Goal: Feedback & Contribution: Contribute content

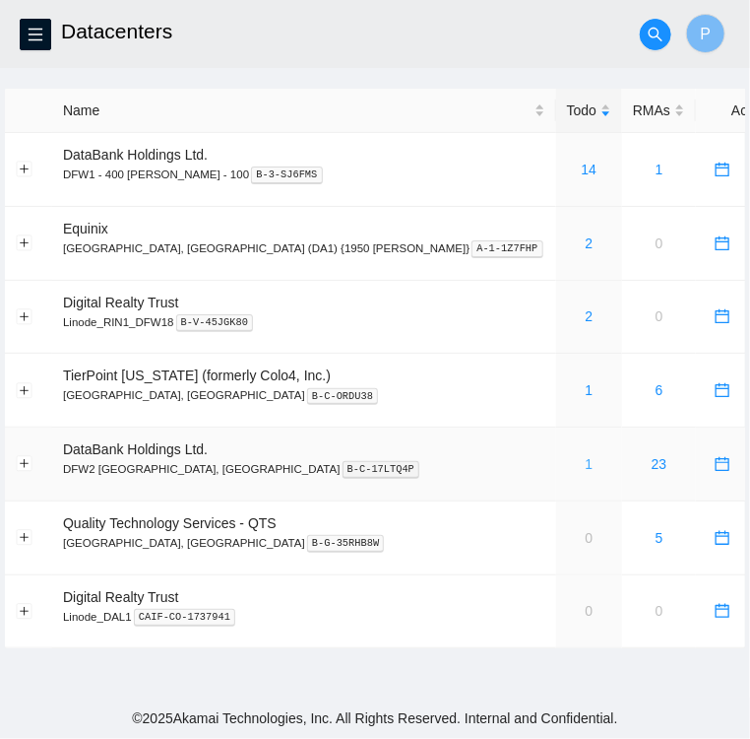
click at [586, 465] on link "1" at bounding box center [590, 464] width 8 height 16
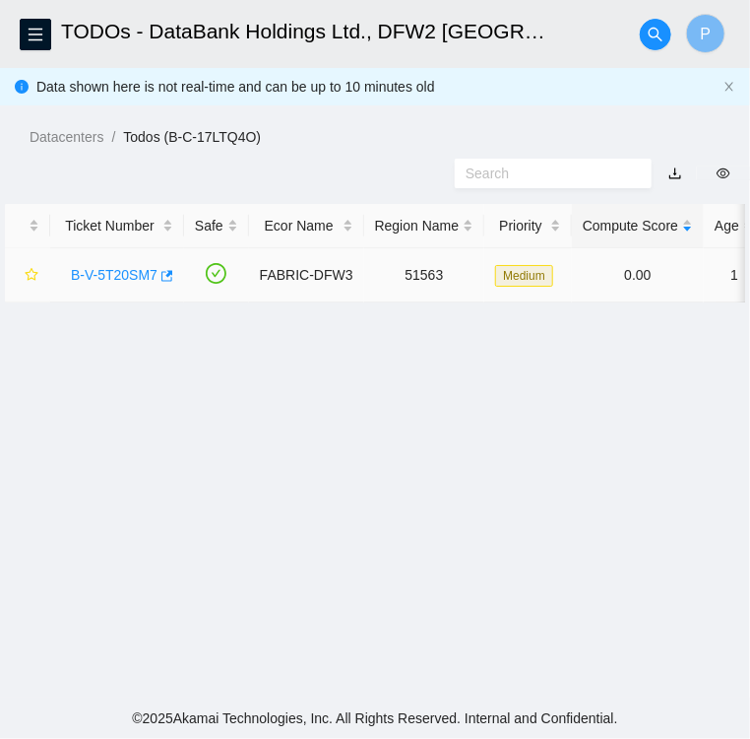
click at [113, 273] on link "B-V-5T20SM7" at bounding box center [114, 275] width 87 height 16
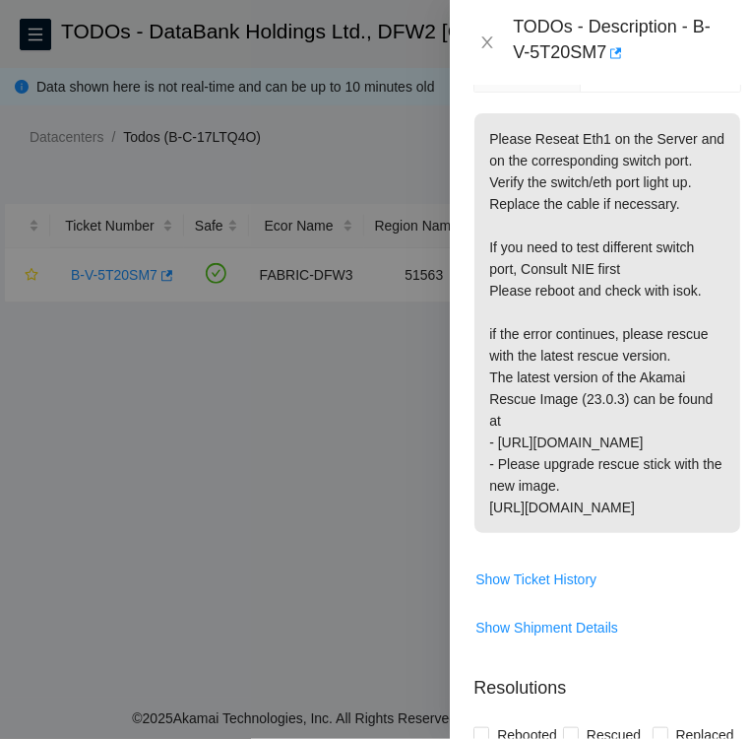
scroll to position [377, 0]
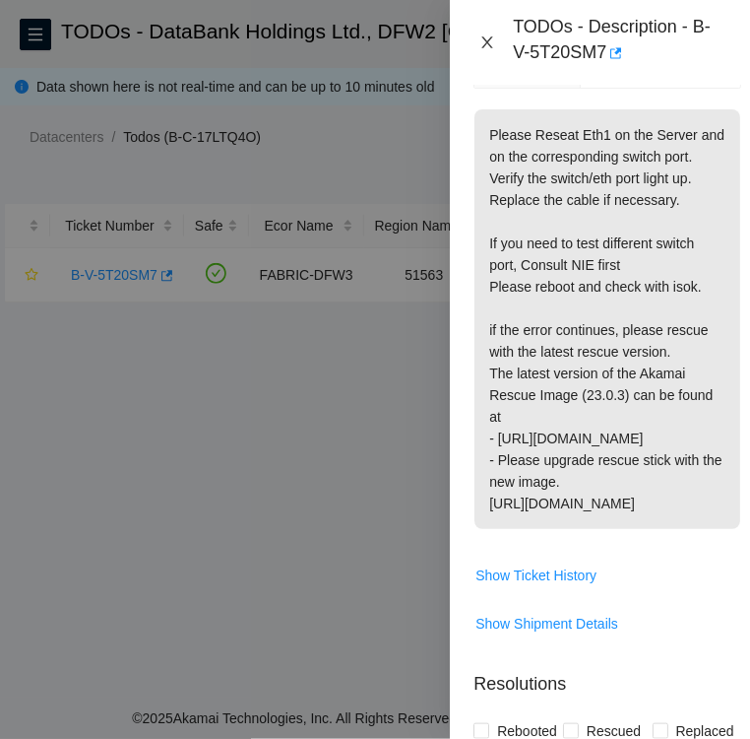
click at [483, 41] on icon "close" at bounding box center [488, 42] width 16 height 16
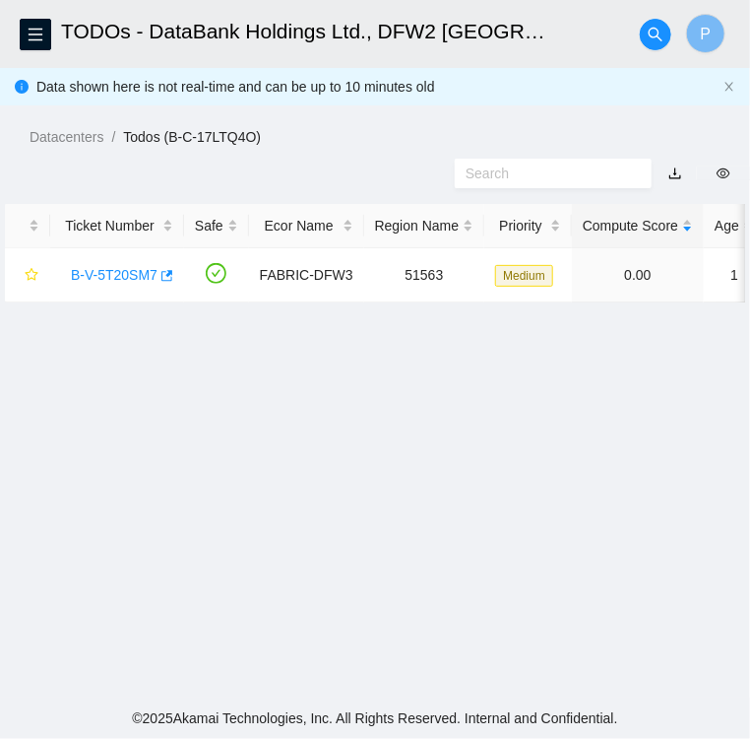
scroll to position [312, 0]
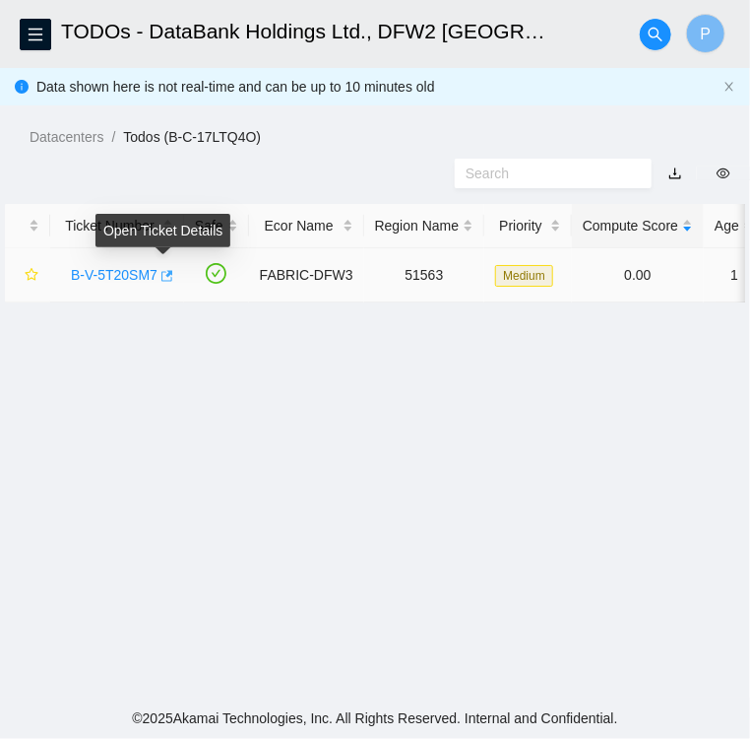
click at [162, 273] on icon "button" at bounding box center [166, 276] width 14 height 14
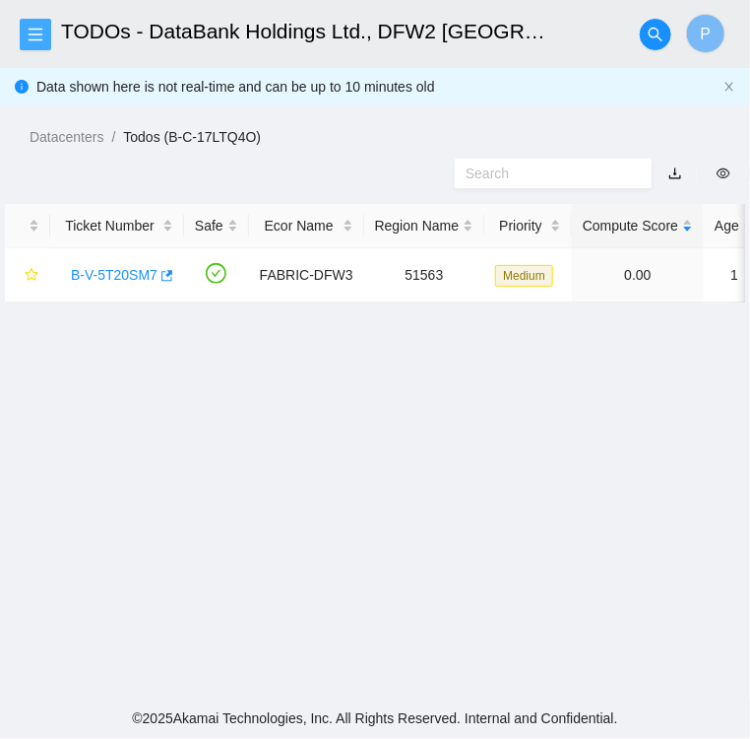
click at [39, 28] on icon "menu" at bounding box center [36, 35] width 16 height 16
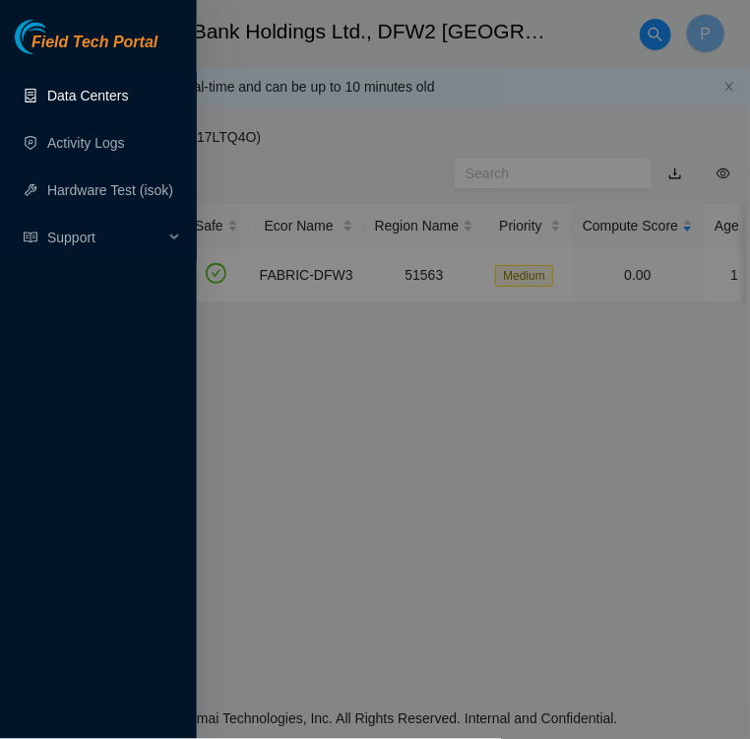
click at [79, 95] on link "Data Centers" at bounding box center [87, 96] width 81 height 16
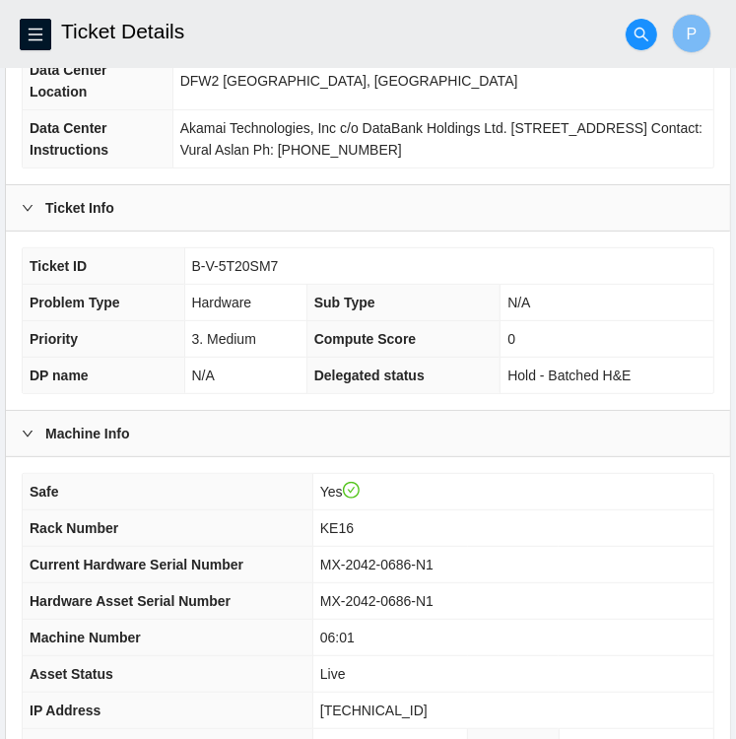
scroll to position [511, 0]
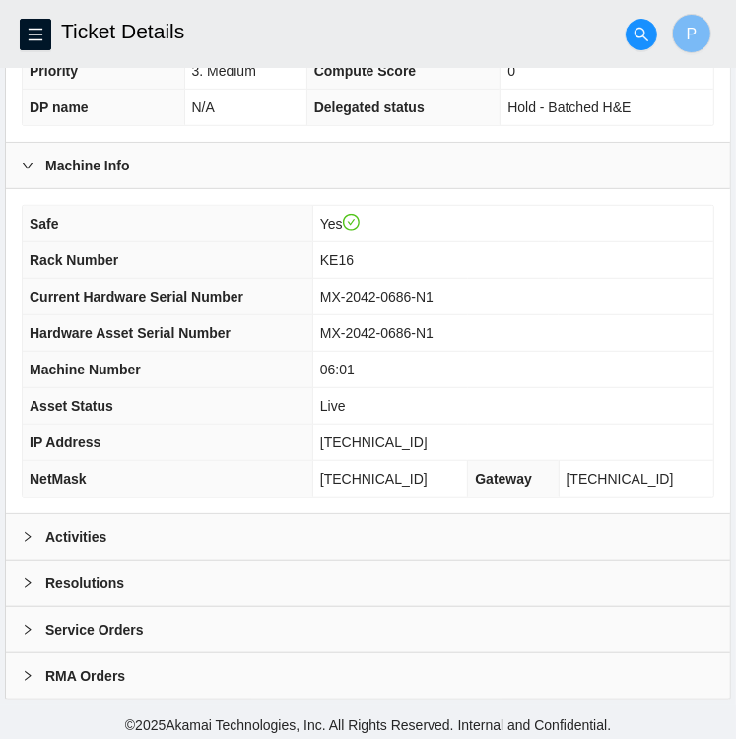
click at [35, 580] on div at bounding box center [34, 583] width 24 height 22
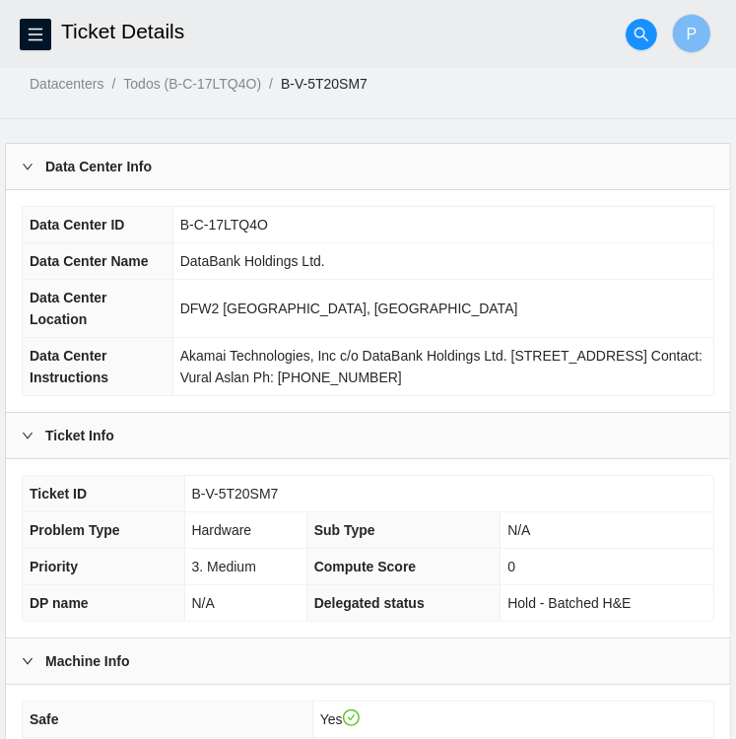
scroll to position [0, 0]
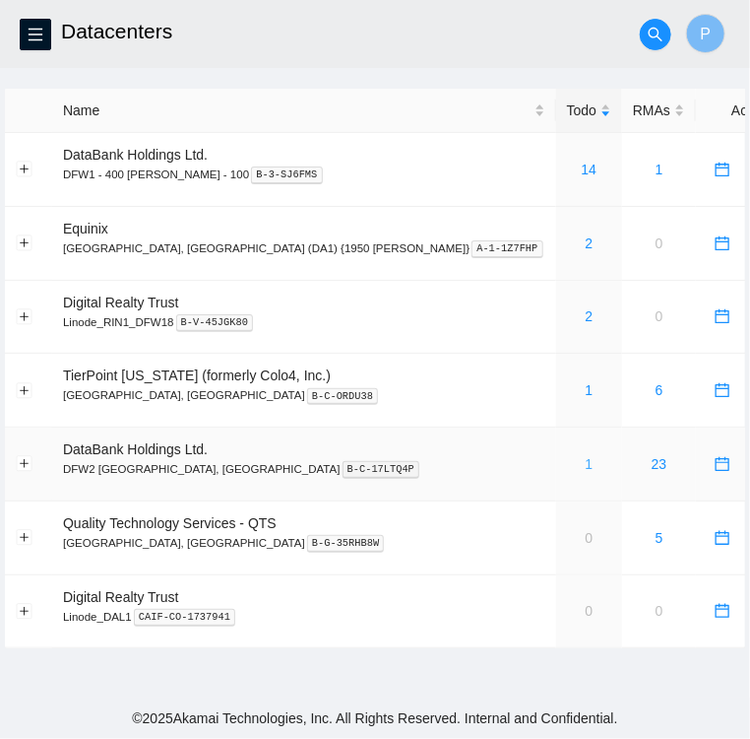
click at [586, 466] on link "1" at bounding box center [590, 464] width 8 height 16
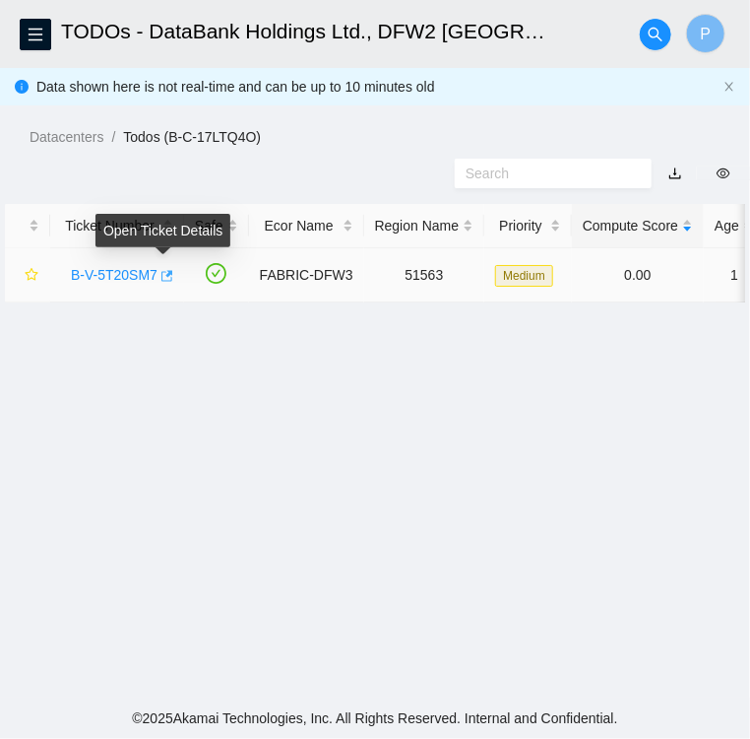
click at [165, 279] on icon "button" at bounding box center [166, 276] width 14 height 14
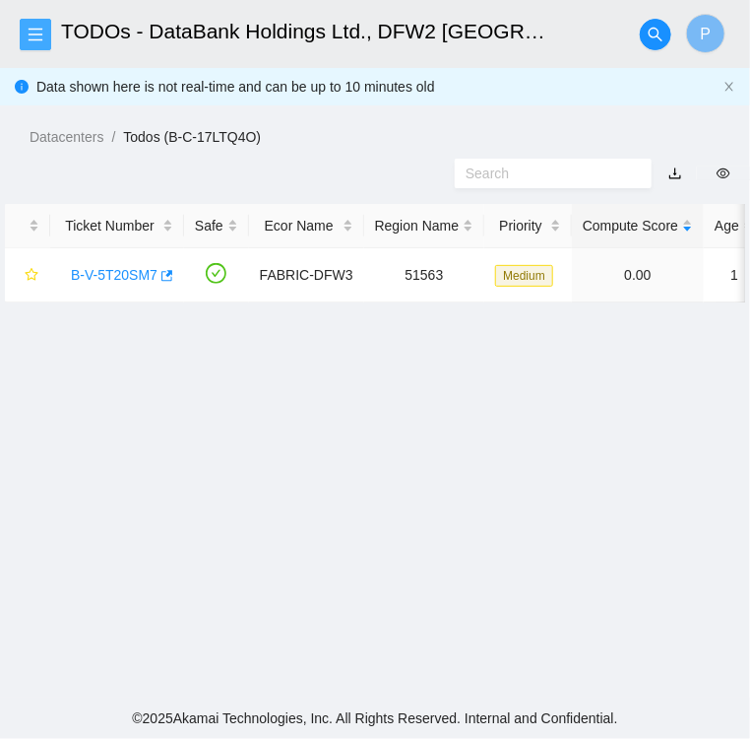
click at [43, 32] on span "menu" at bounding box center [36, 35] width 30 height 16
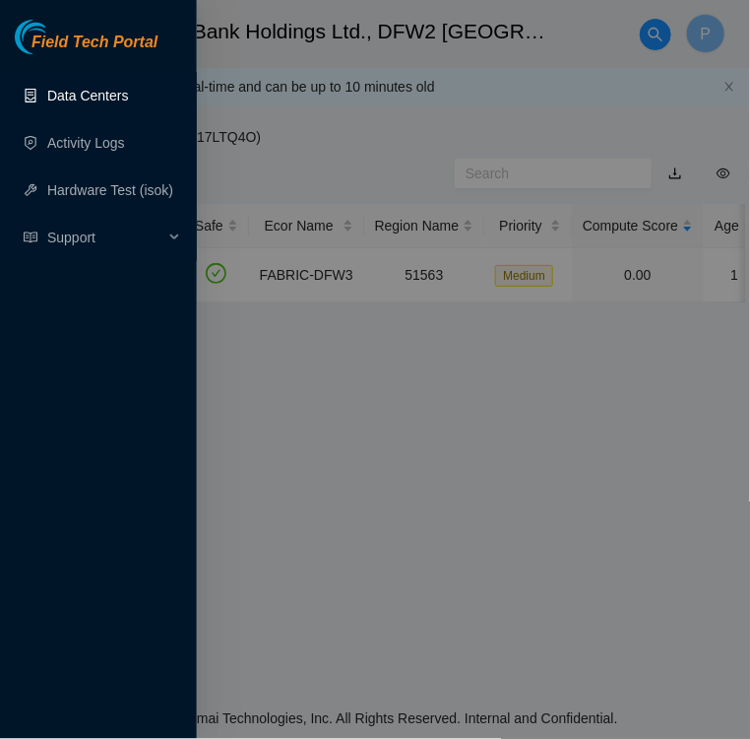
click at [73, 99] on link "Data Centers" at bounding box center [87, 96] width 81 height 16
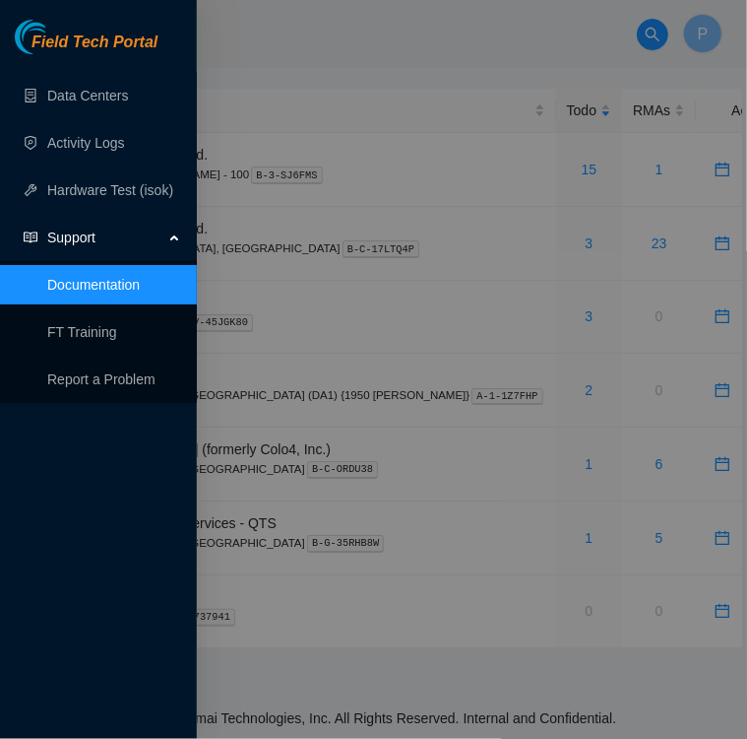
click at [267, 16] on div at bounding box center [373, 369] width 747 height 739
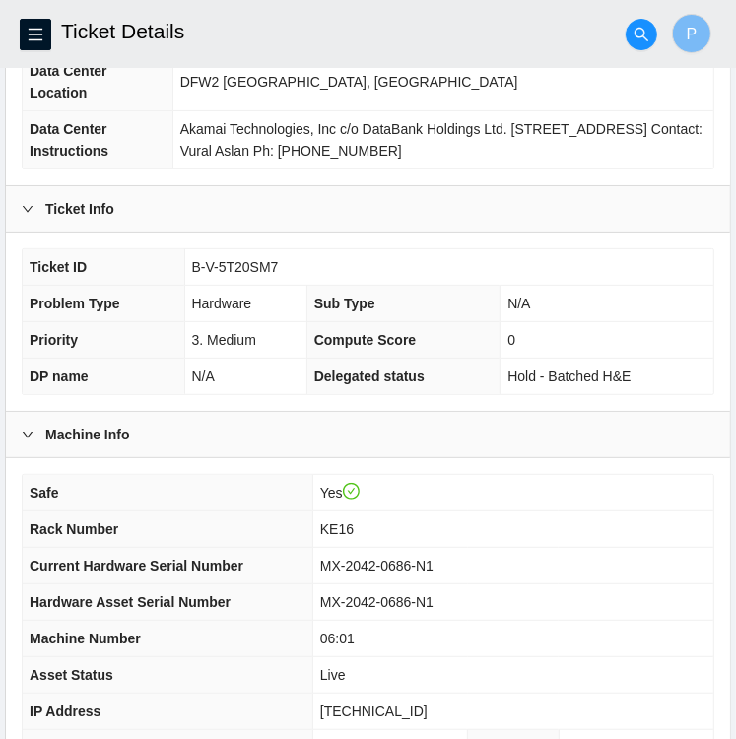
scroll to position [238, 0]
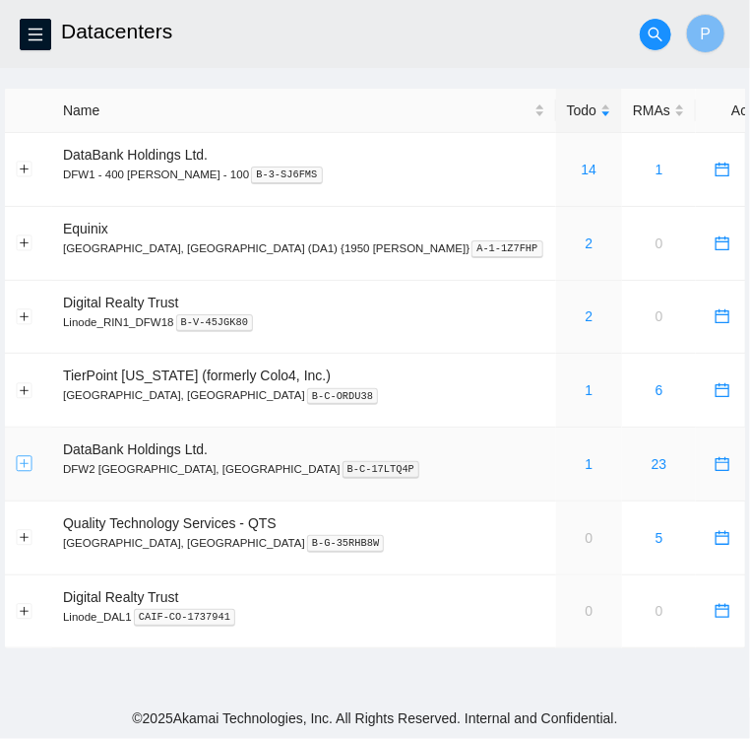
click at [22, 459] on button "Expand row" at bounding box center [25, 464] width 16 height 16
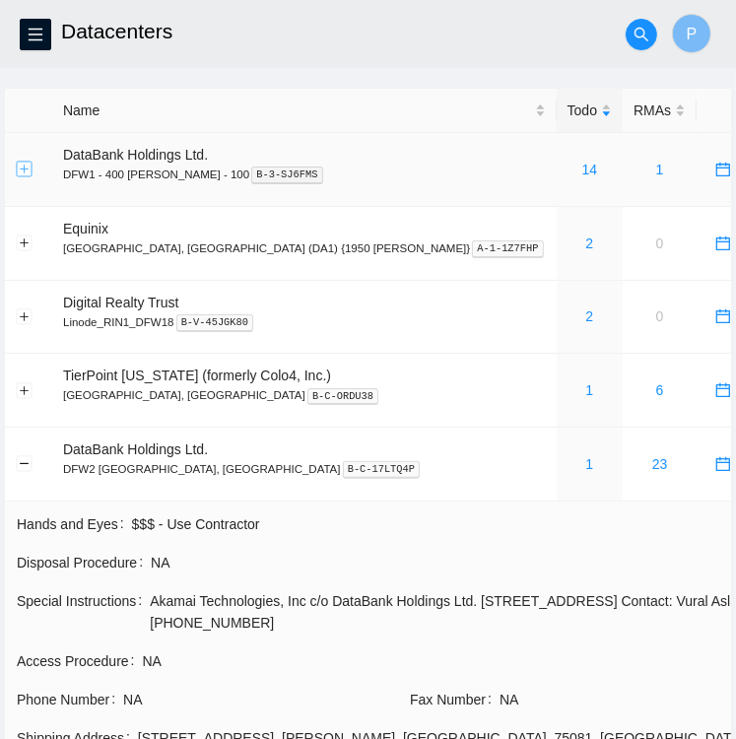
click at [23, 171] on button "Expand row" at bounding box center [25, 170] width 16 height 16
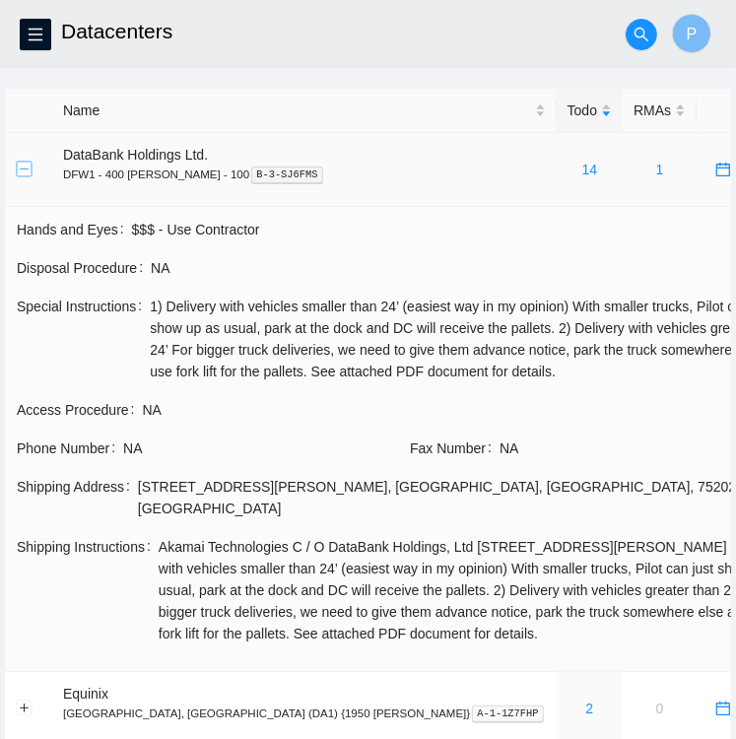
click at [23, 171] on button "Collapse row" at bounding box center [25, 170] width 16 height 16
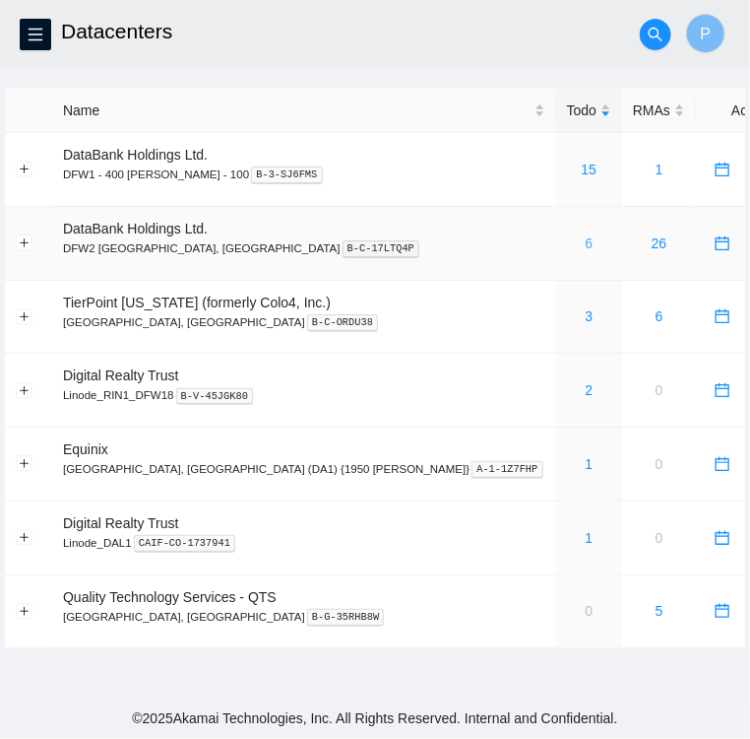
click at [586, 249] on link "6" at bounding box center [590, 243] width 8 height 16
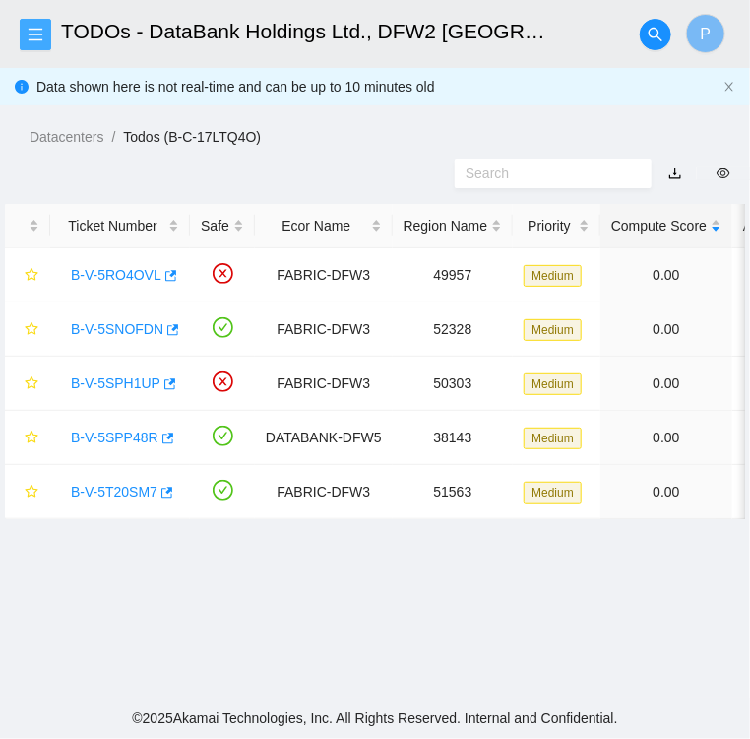
click at [35, 29] on icon "menu" at bounding box center [36, 34] width 14 height 13
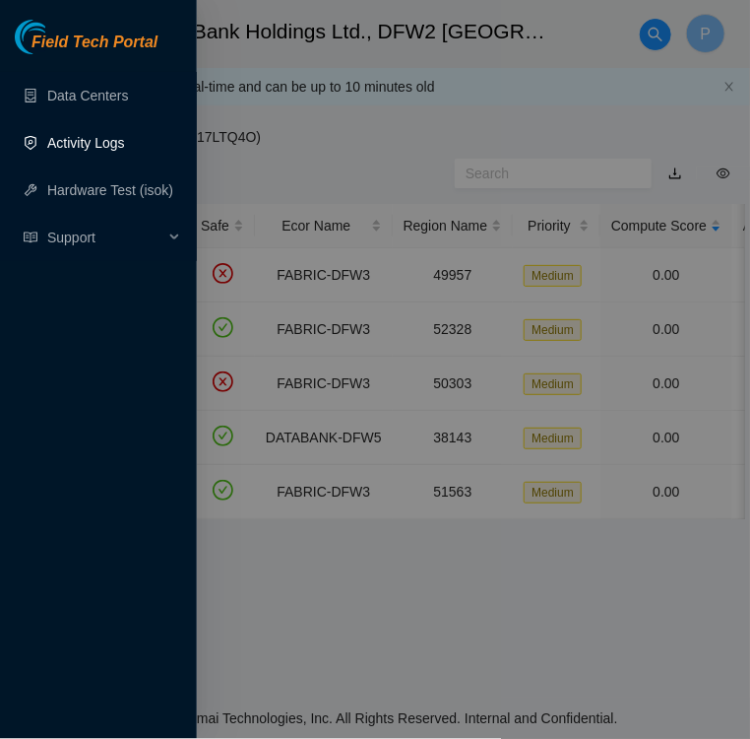
click at [79, 149] on link "Activity Logs" at bounding box center [86, 143] width 78 height 16
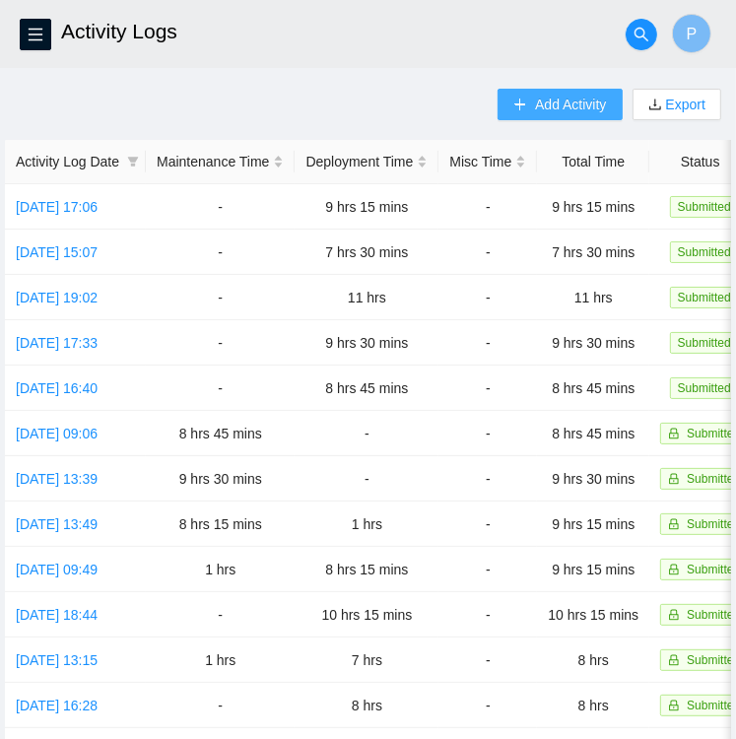
click at [540, 99] on span "Add Activity" at bounding box center [570, 105] width 71 height 22
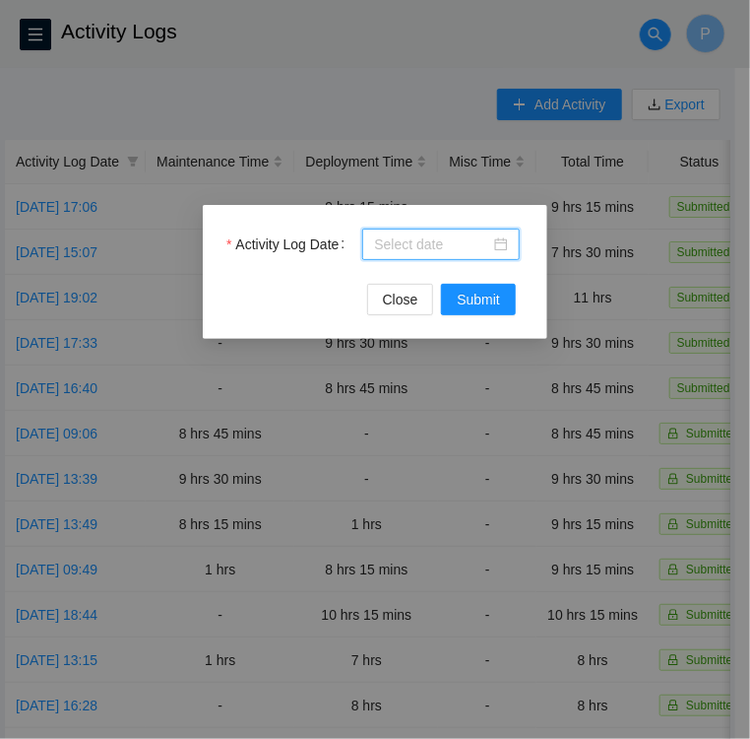
click at [429, 239] on input "Activity Log Date" at bounding box center [432, 244] width 116 height 22
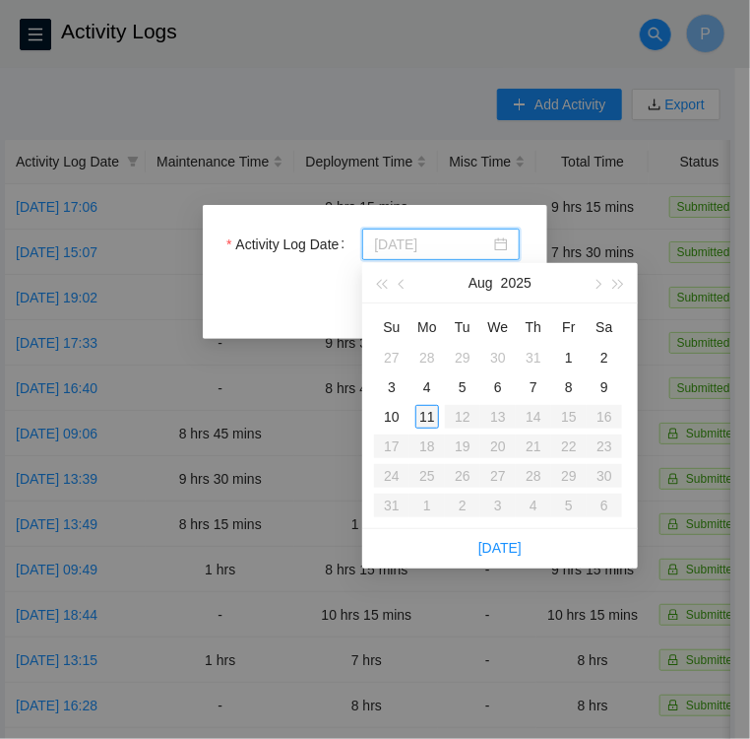
type input "[DATE]"
click at [431, 420] on div "11" at bounding box center [428, 417] width 24 height 24
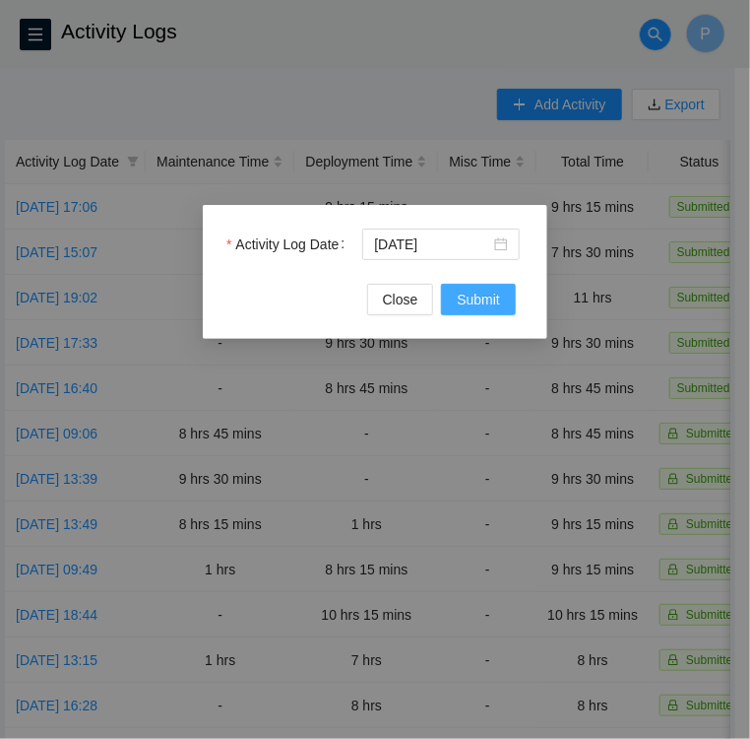
click at [485, 297] on span "Submit" at bounding box center [478, 300] width 43 height 22
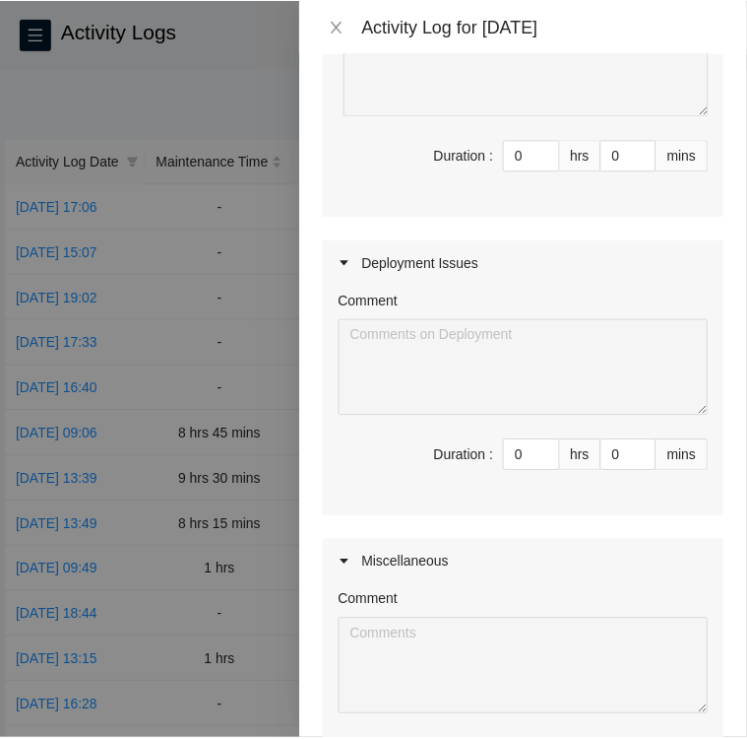
scroll to position [321, 0]
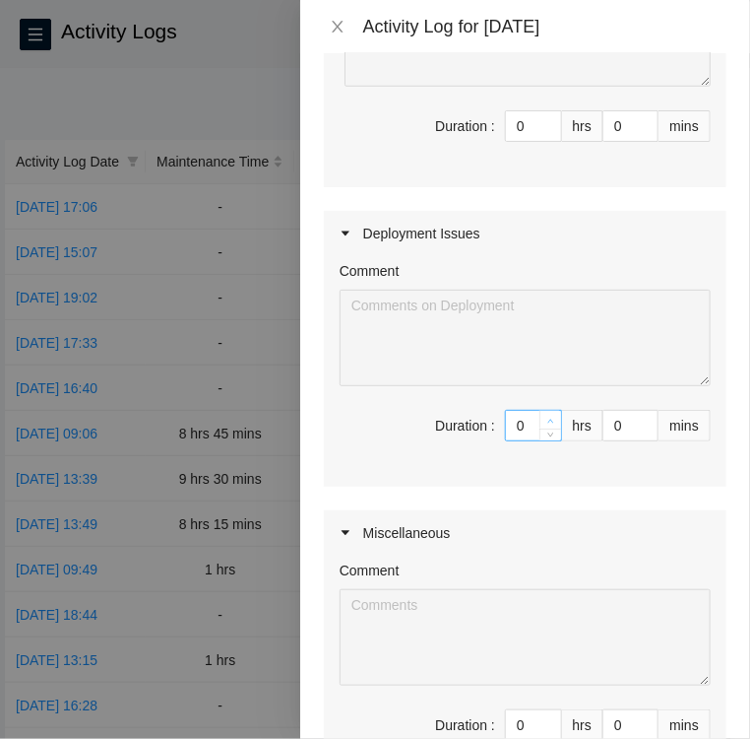
type input "1"
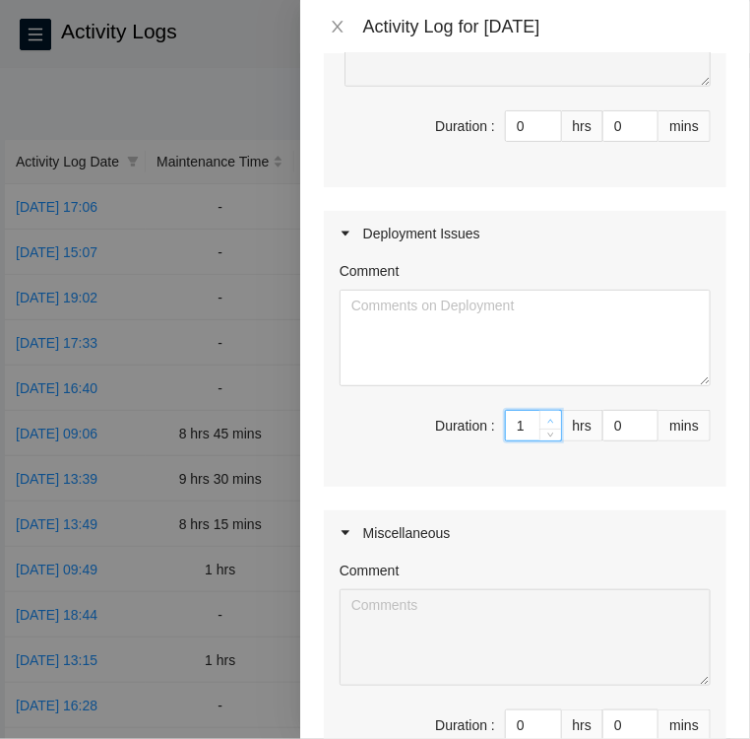
click at [548, 418] on icon "up" at bounding box center [551, 421] width 7 height 7
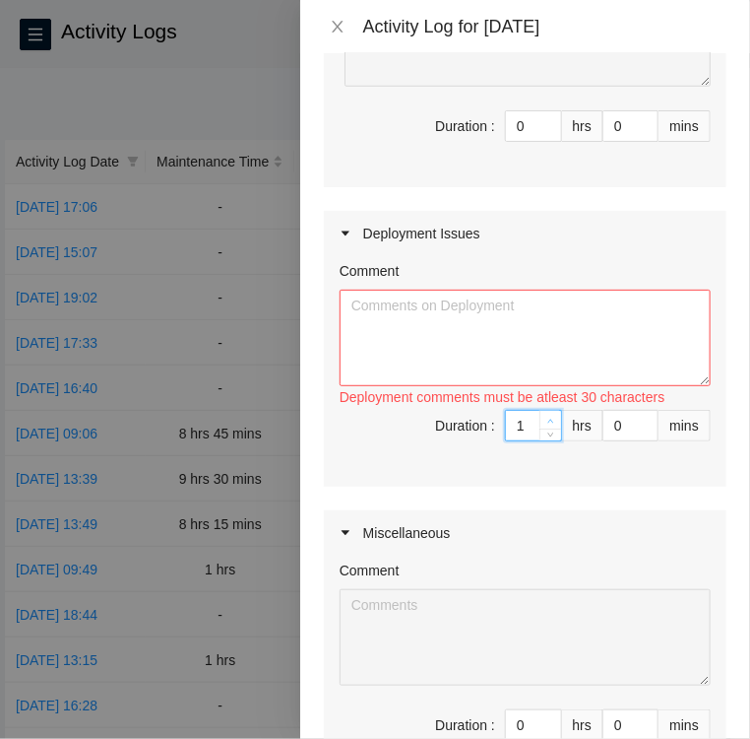
type input "2"
click at [548, 418] on icon "up" at bounding box center [551, 421] width 7 height 7
type input "3"
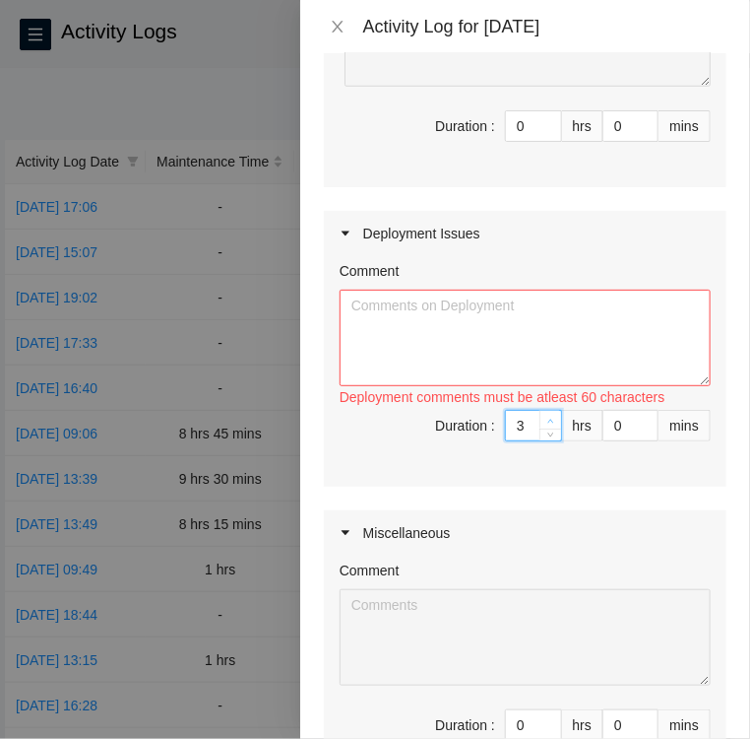
click at [548, 418] on icon "up" at bounding box center [551, 421] width 7 height 7
type input "4"
click at [548, 418] on icon "up" at bounding box center [551, 421] width 7 height 7
type input "5"
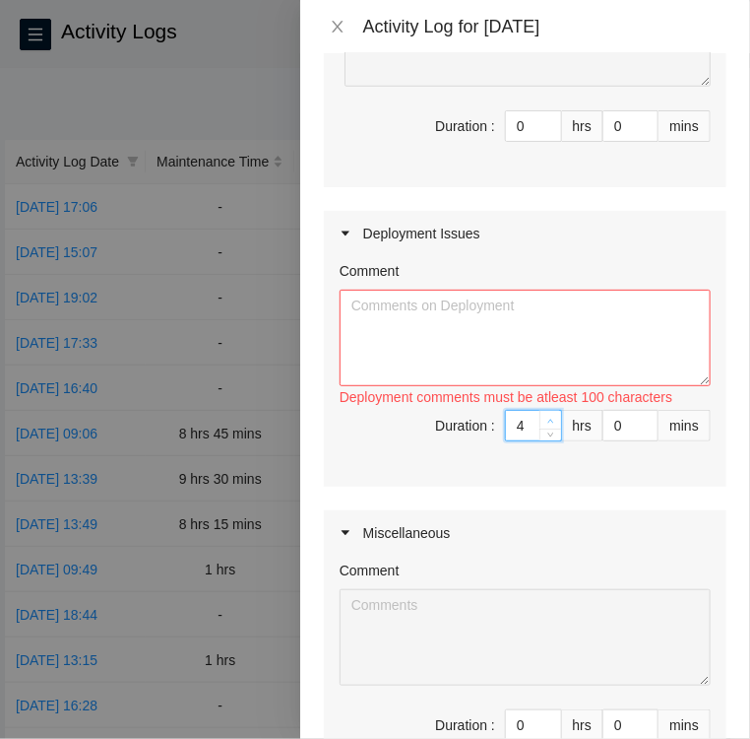
type input "5"
click at [548, 418] on icon "up" at bounding box center [551, 421] width 7 height 7
type input "6"
click at [548, 418] on icon "up" at bounding box center [551, 421] width 7 height 7
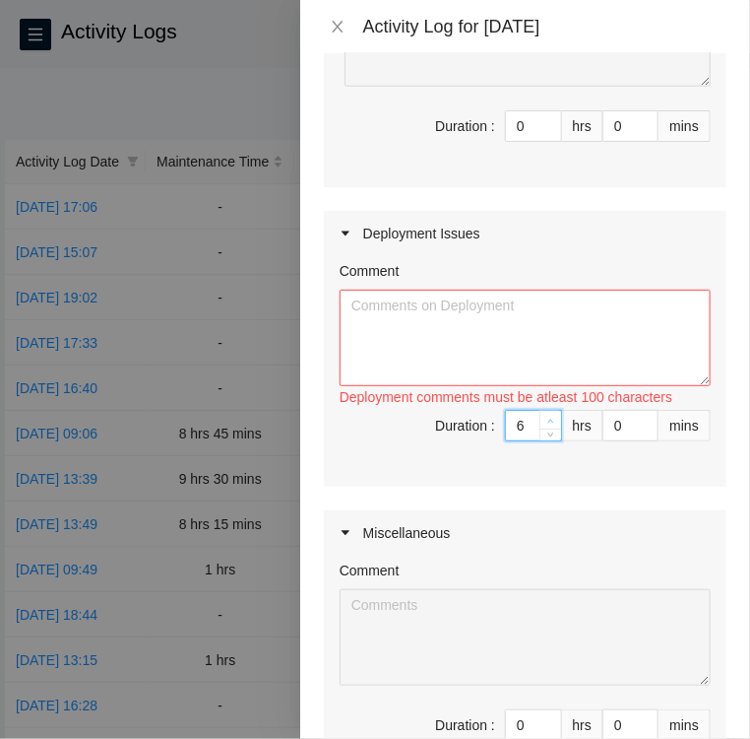
type input "7"
click at [548, 418] on icon "up" at bounding box center [551, 421] width 7 height 7
type input "8"
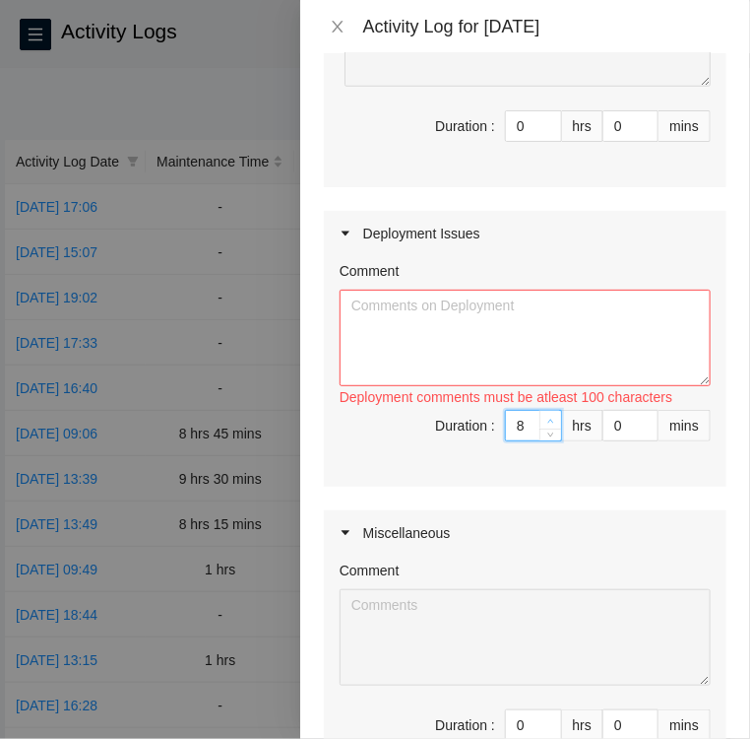
click at [548, 418] on icon "up" at bounding box center [551, 421] width 7 height 7
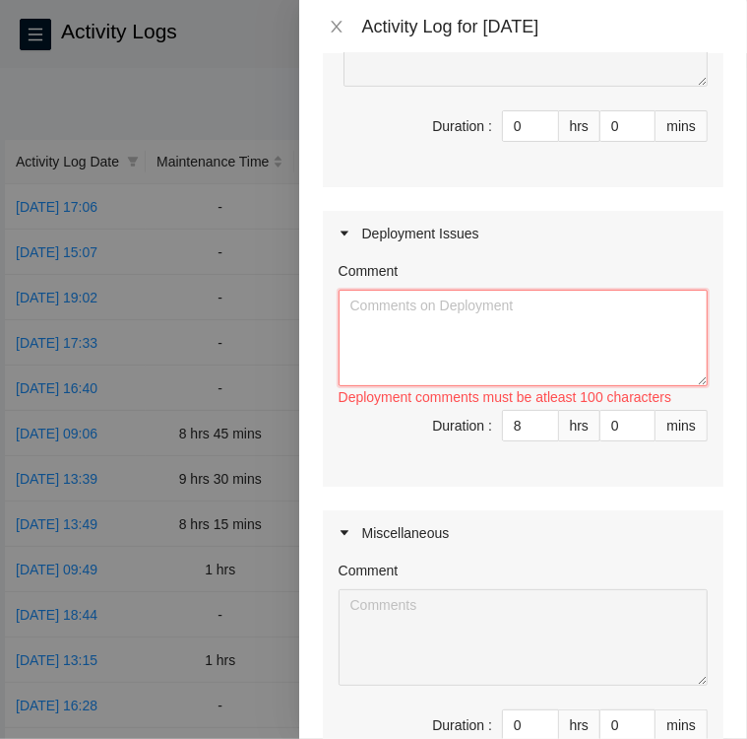
click at [478, 301] on textarea "Comment" at bounding box center [523, 338] width 369 height 97
click at [500, 313] on textarea "Comment" at bounding box center [523, 338] width 369 height 97
paste textarea "DP77376 • Learned how to use the audit feature on the FT portal to find an IP a…"
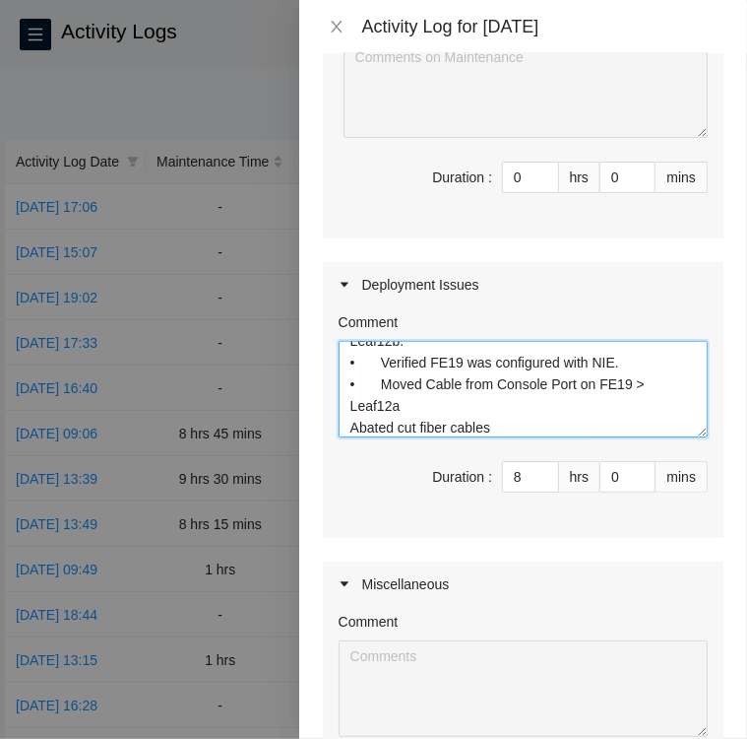
scroll to position [286, 0]
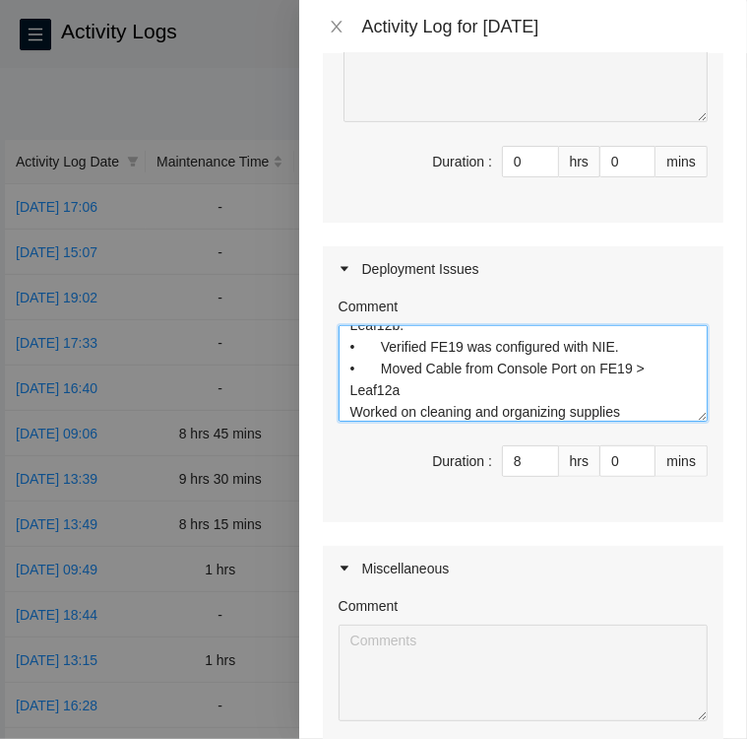
click at [630, 415] on textarea "DP77376 • Learned how to use the audit feature on the FT portal to find an IP a…" at bounding box center [523, 373] width 369 height 97
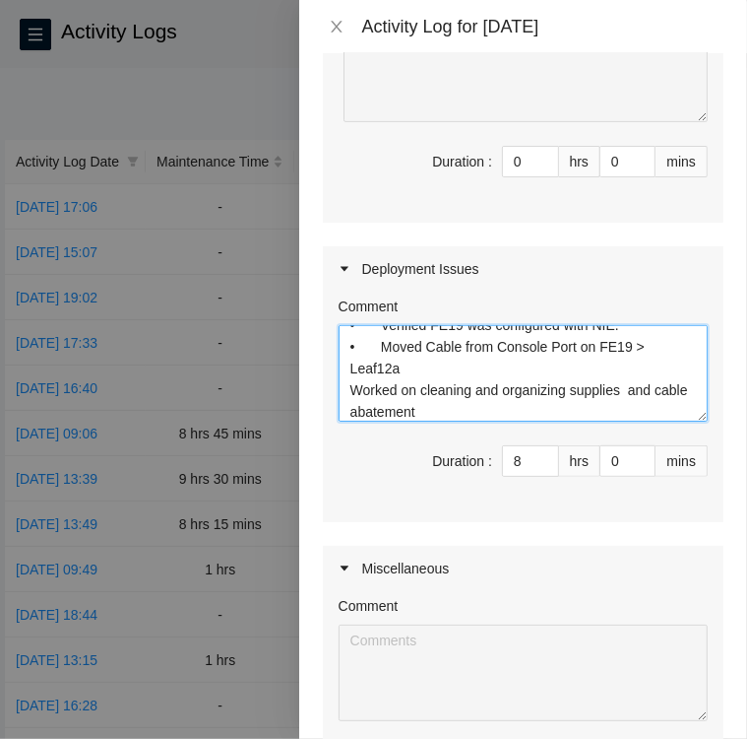
click at [629, 383] on textarea "DP77376 • Learned how to use the audit feature on the FT portal to find an IP a…" at bounding box center [523, 373] width 369 height 97
click at [469, 413] on textarea "DP77376 • Learned how to use the audit feature on the FT portal to find an IP a…" at bounding box center [523, 373] width 369 height 97
click at [469, 386] on textarea "DP77376 • Learned how to use the audit feature on the FT portal to find an IP a…" at bounding box center [523, 373] width 369 height 97
click at [371, 408] on textarea "DP77376 • Learned how to use the audit feature on the FT portal to find an IP a…" at bounding box center [523, 373] width 369 height 97
click at [567, 415] on textarea "DP77376 • Learned how to use the audit feature on the FT portal to find an IP a…" at bounding box center [523, 373] width 369 height 97
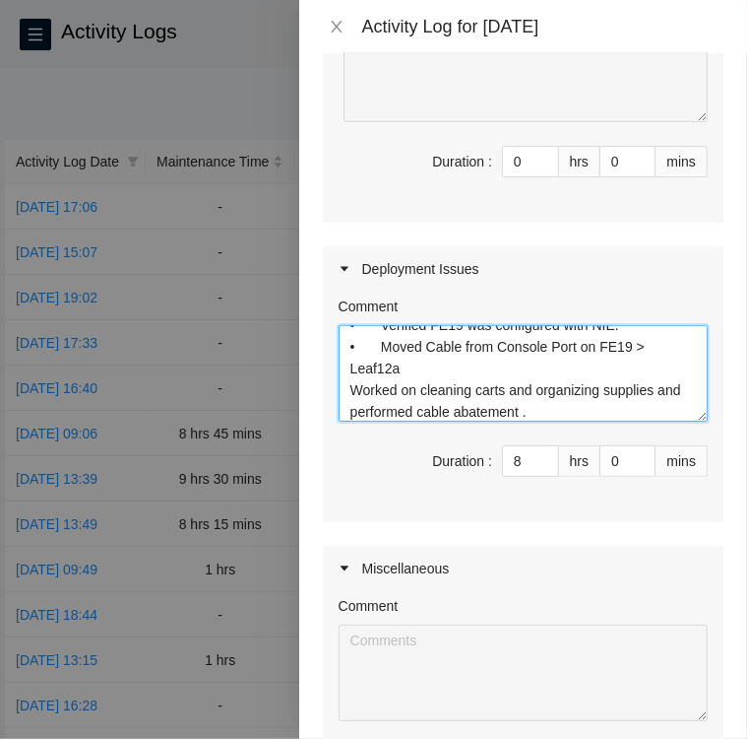
click at [551, 410] on textarea "DP77376 • Learned how to use the audit feature on the FT portal to find an IP a…" at bounding box center [523, 373] width 369 height 97
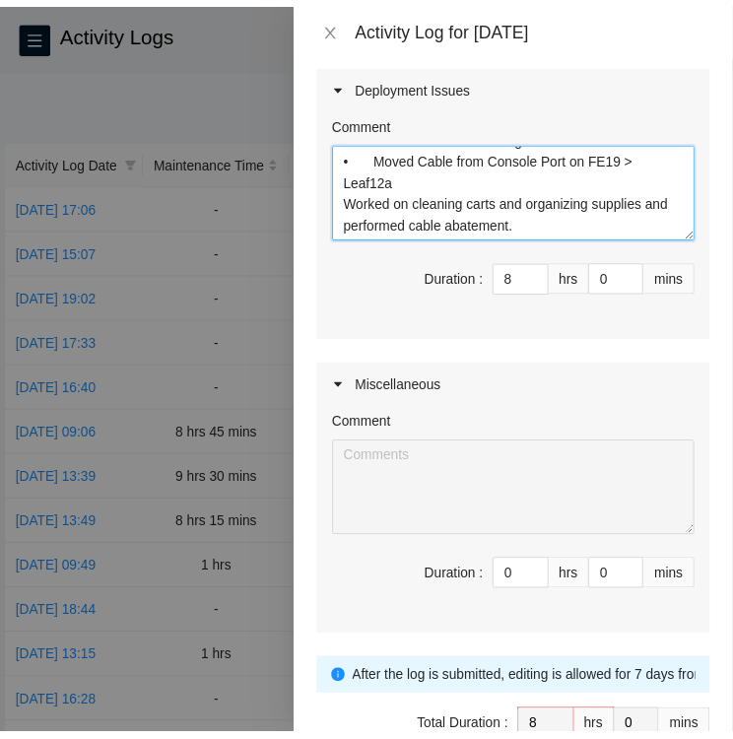
scroll to position [579, 0]
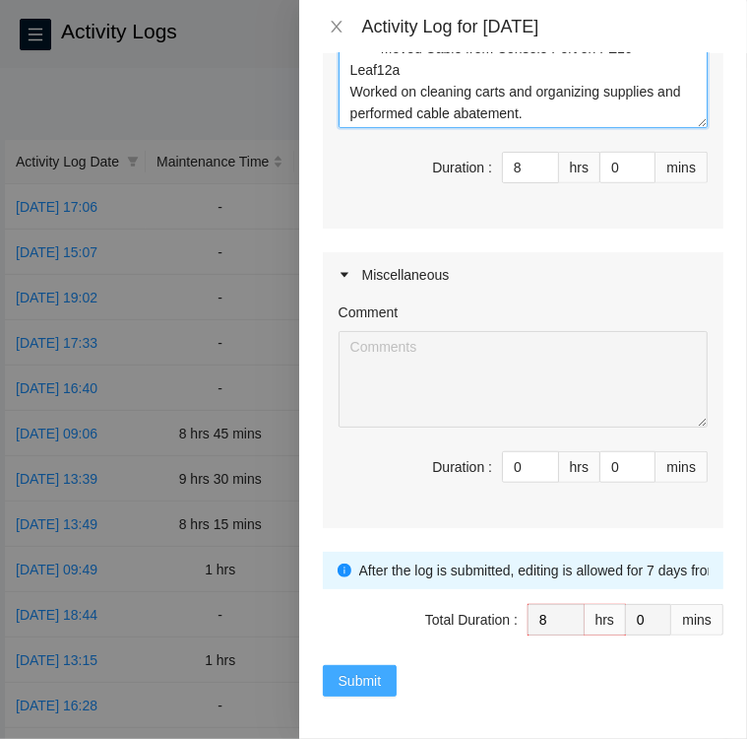
type textarea "DP77376 • Learned how to use the audit feature on the FT portal to find an IP a…"
click at [371, 678] on span "Submit" at bounding box center [360, 681] width 43 height 22
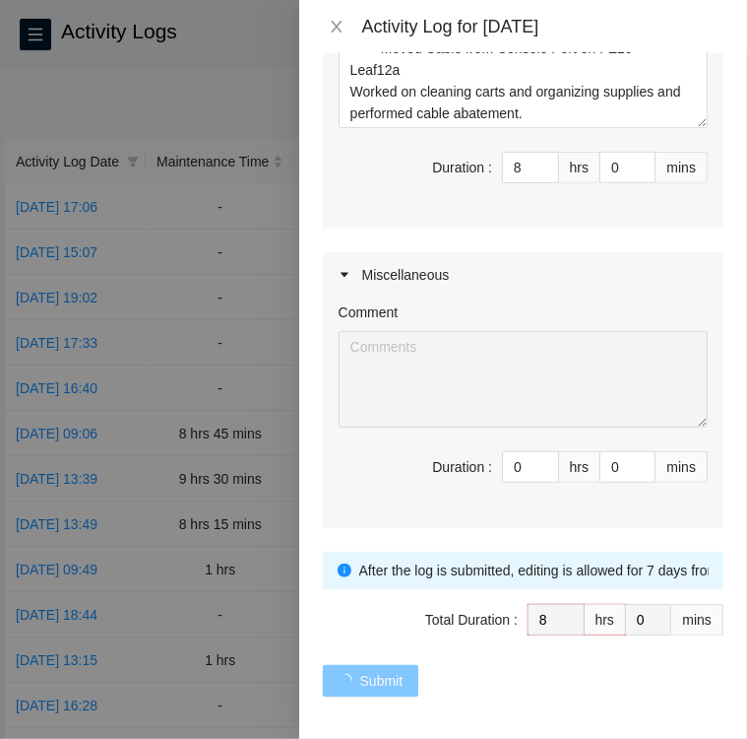
type input "0"
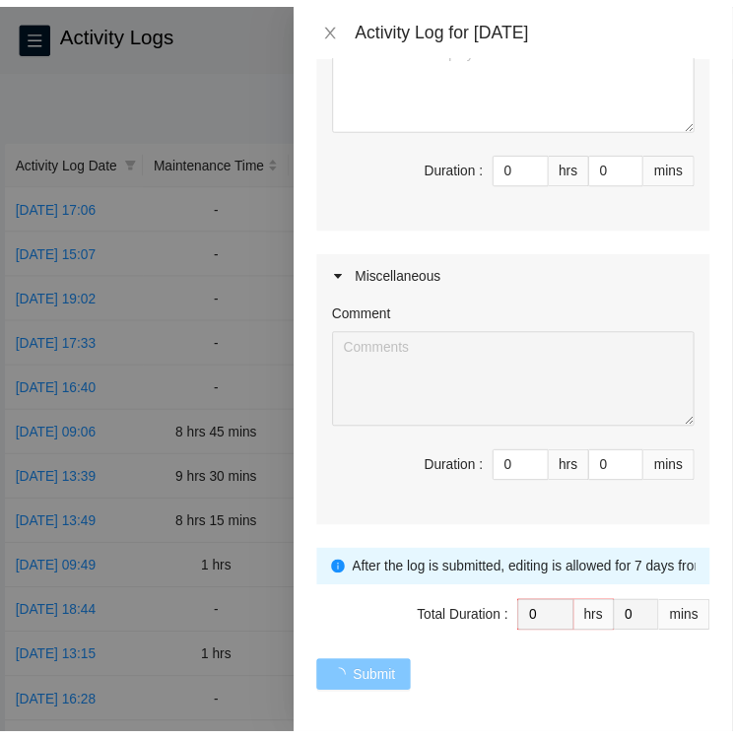
scroll to position [0, 0]
